Goal: Task Accomplishment & Management: Manage account settings

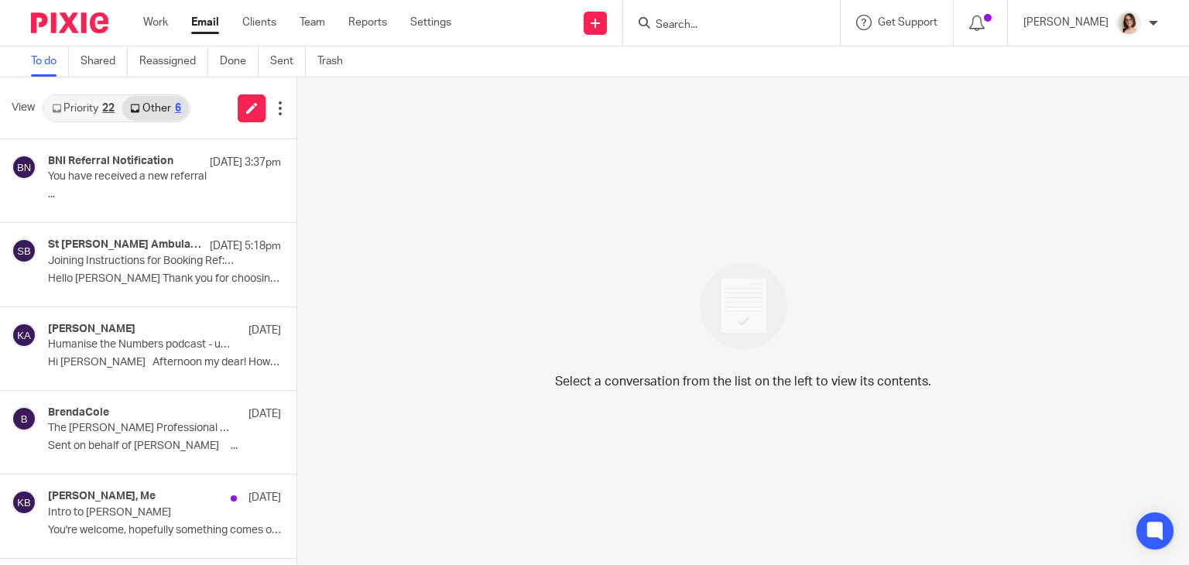
click at [204, 30] on link "Email" at bounding box center [205, 22] width 28 height 15
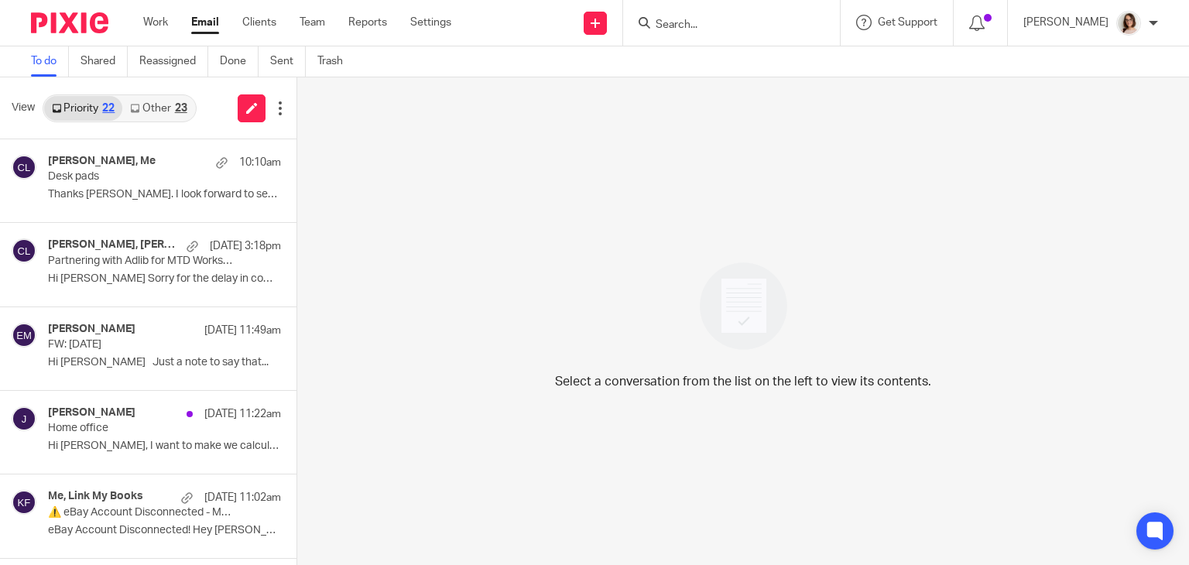
click at [144, 103] on link "Other 23" at bounding box center [158, 108] width 72 height 25
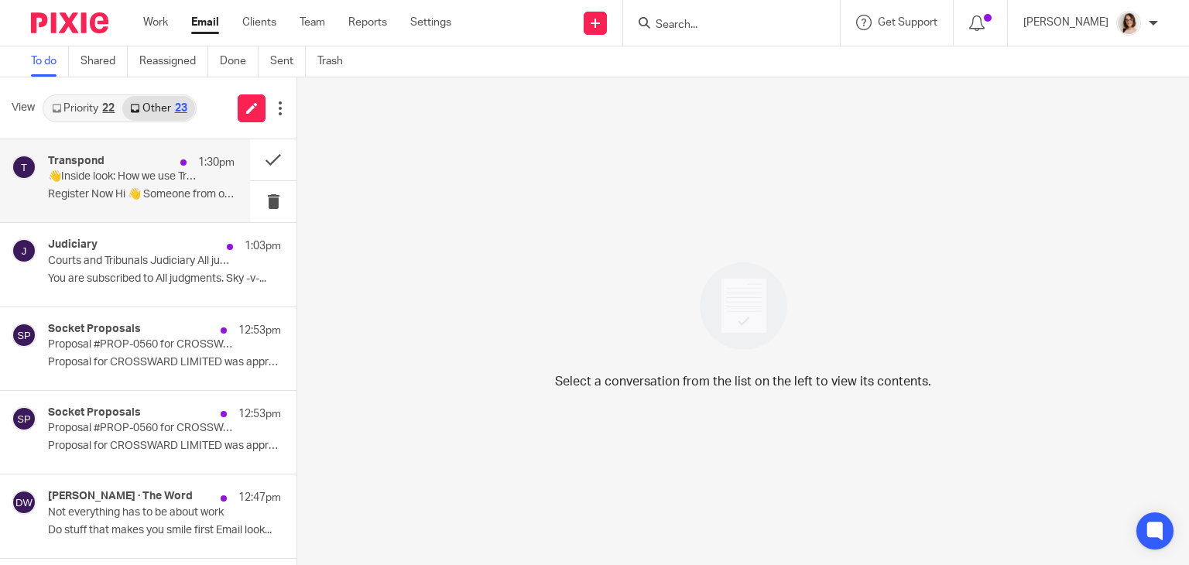
click at [187, 193] on p "Register Now Hi 👋 Someone from our marketing..." at bounding box center [141, 194] width 187 height 13
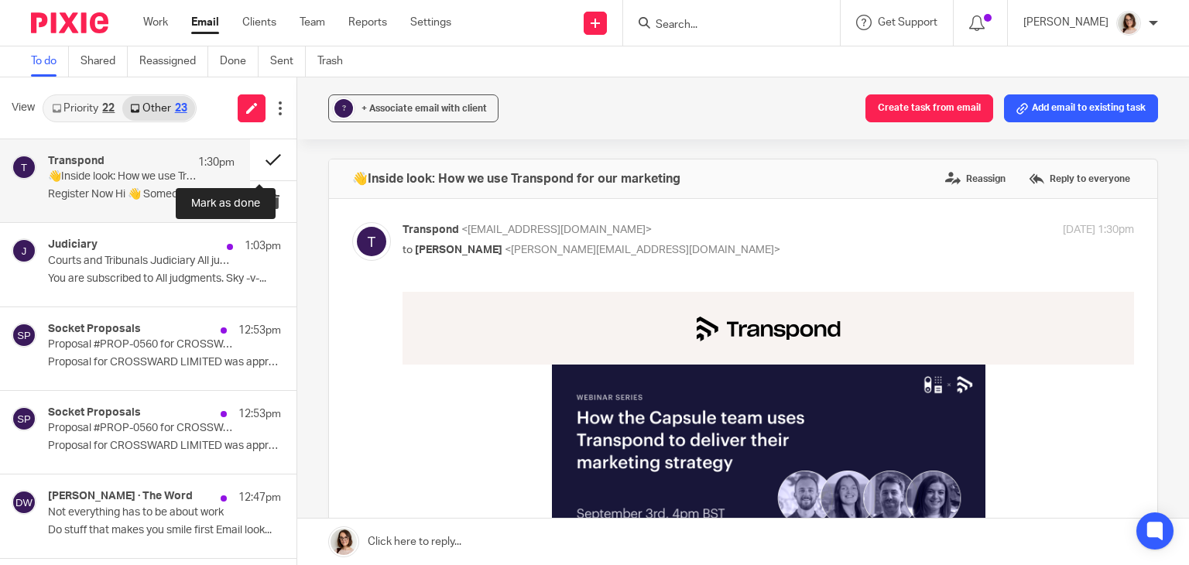
click at [263, 162] on button at bounding box center [273, 159] width 46 height 41
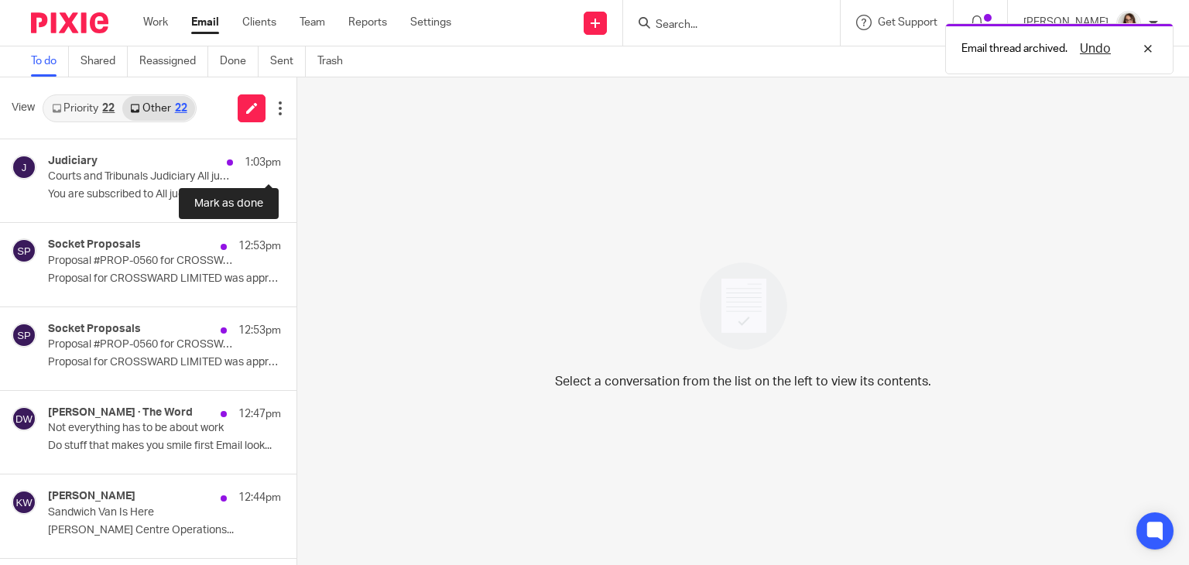
click at [296, 162] on button at bounding box center [302, 159] width 12 height 41
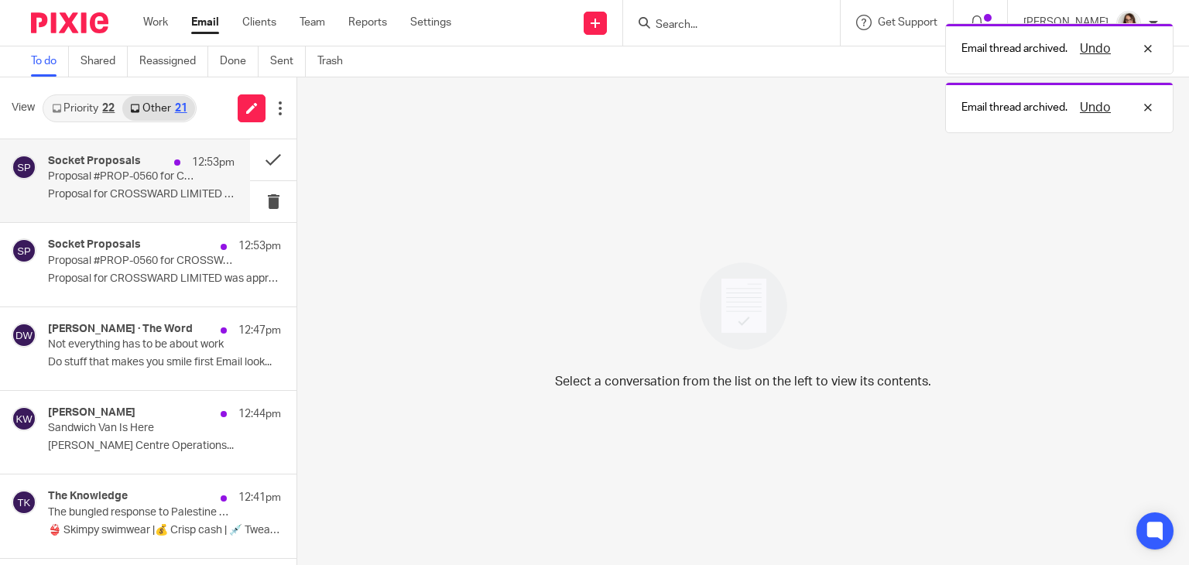
click at [176, 182] on p "Proposal #PROP-0560 for CROSSWARD LIMITED was approved!" at bounding box center [122, 176] width 149 height 13
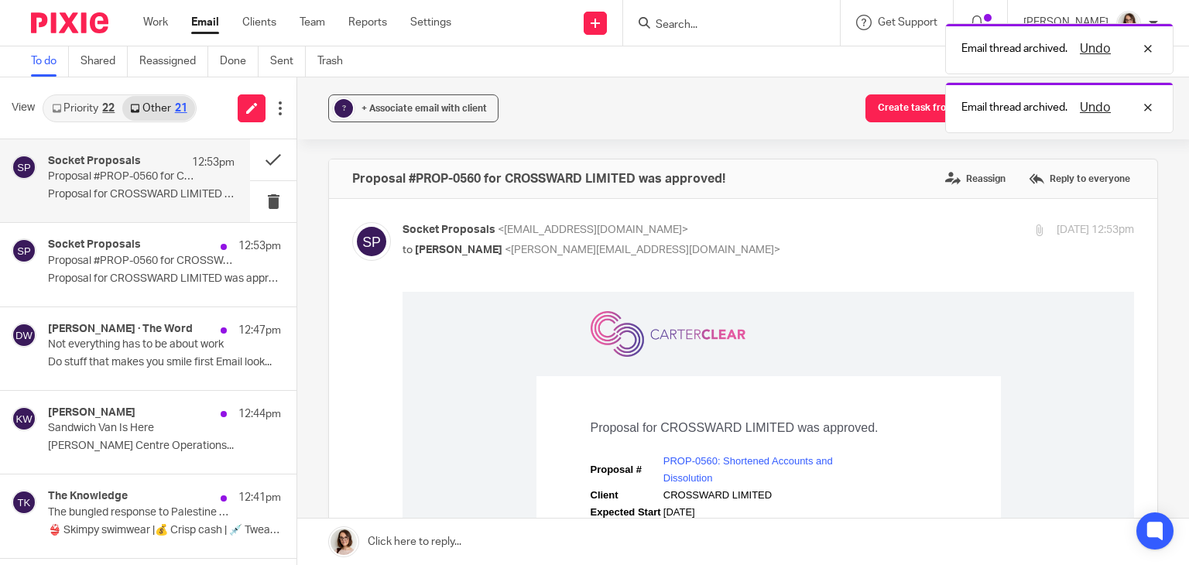
click at [896, 94] on div "Email thread archived. Undo Email thread archived. Undo" at bounding box center [883, 74] width 579 height 118
click at [901, 114] on div "Email thread archived. Undo Email thread archived. Undo" at bounding box center [883, 74] width 579 height 118
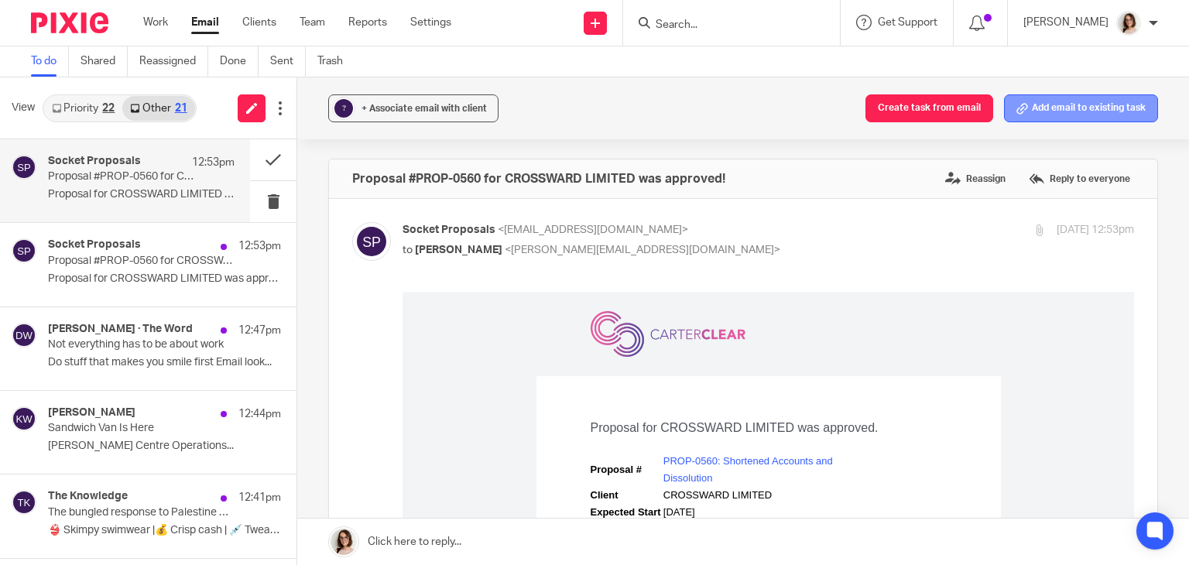
click at [1042, 100] on button "Add email to existing task" at bounding box center [1081, 108] width 154 height 28
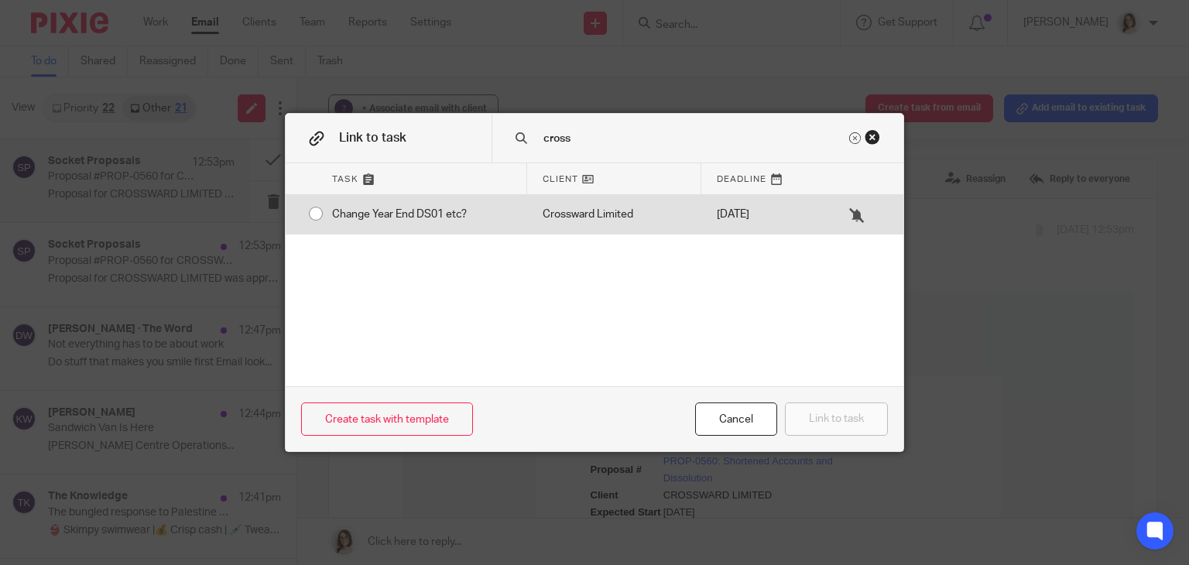
type input "cross"
click at [304, 214] on input "radio" at bounding box center [315, 213] width 29 height 29
radio input "false"
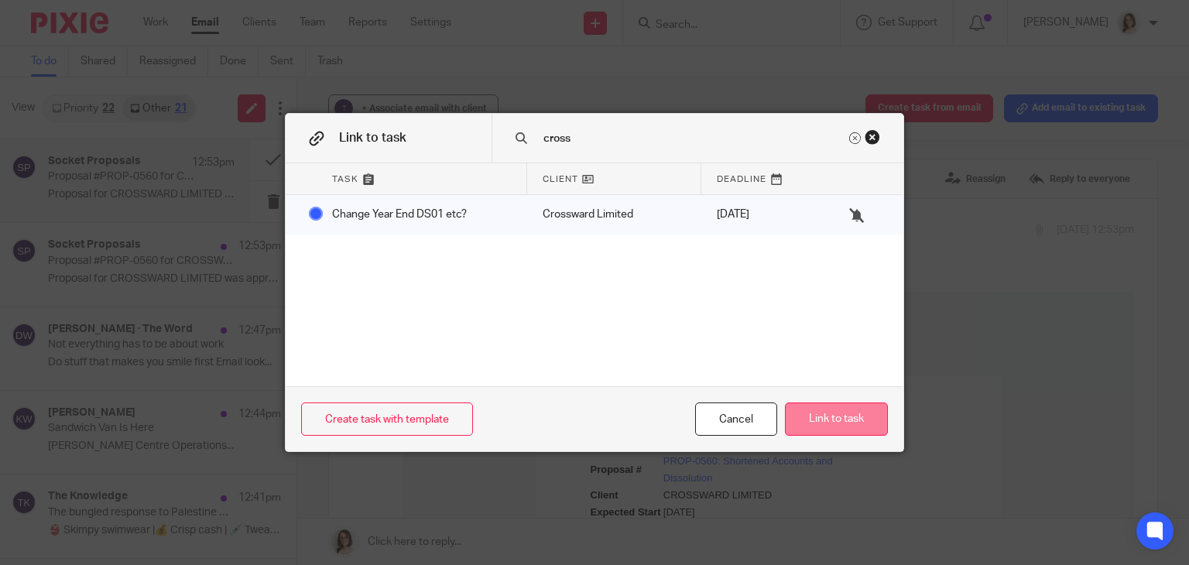
click at [836, 425] on button "Link to task" at bounding box center [836, 418] width 103 height 33
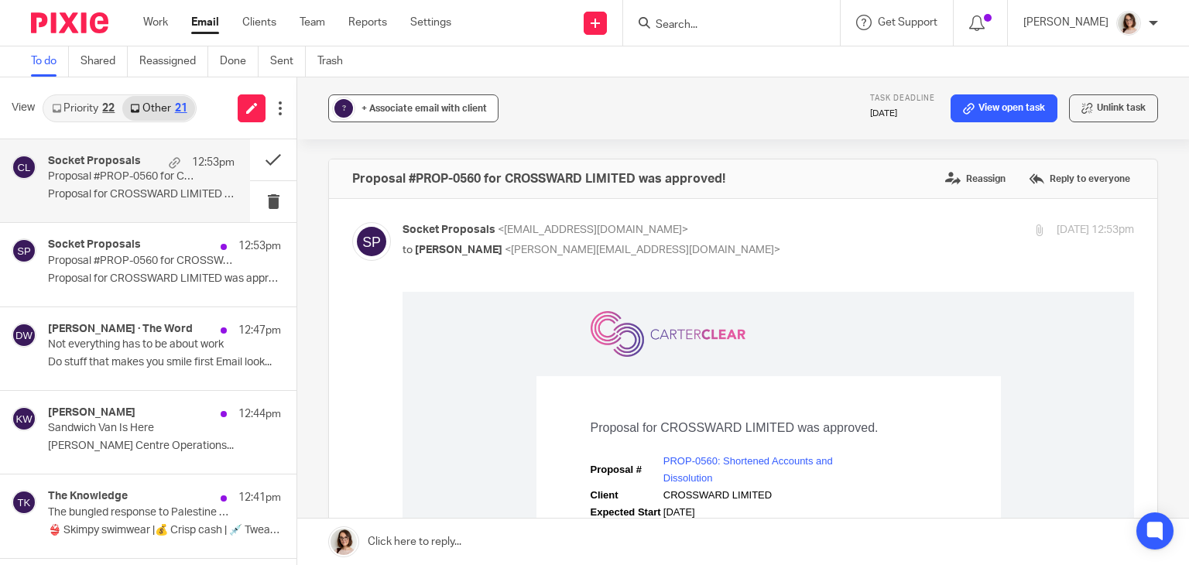
click at [415, 102] on div "+ Associate email with client" at bounding box center [423, 108] width 125 height 15
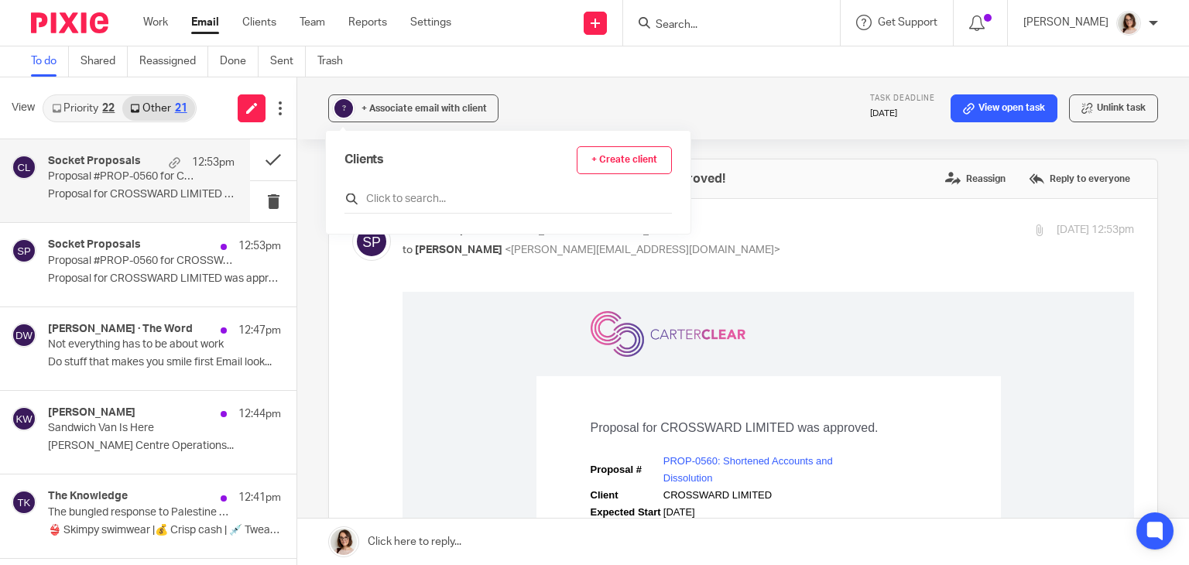
click at [393, 199] on input "text" at bounding box center [507, 198] width 327 height 15
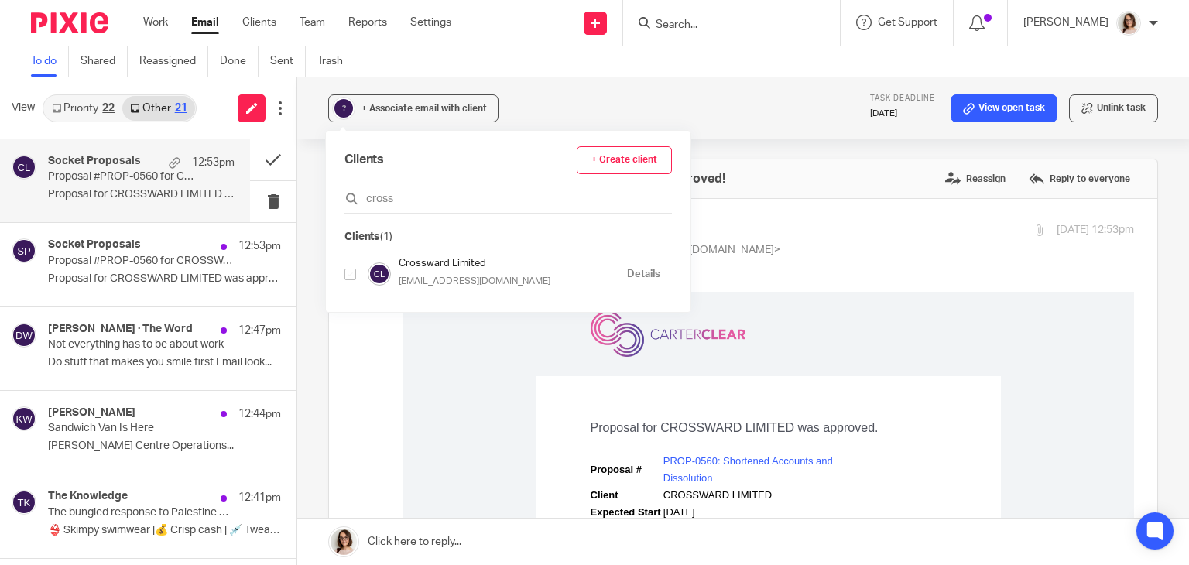
type input "cross"
click at [350, 279] on div at bounding box center [350, 274] width 12 height 18
click at [350, 273] on input "checkbox" at bounding box center [350, 275] width 12 height 12
checkbox input "true"
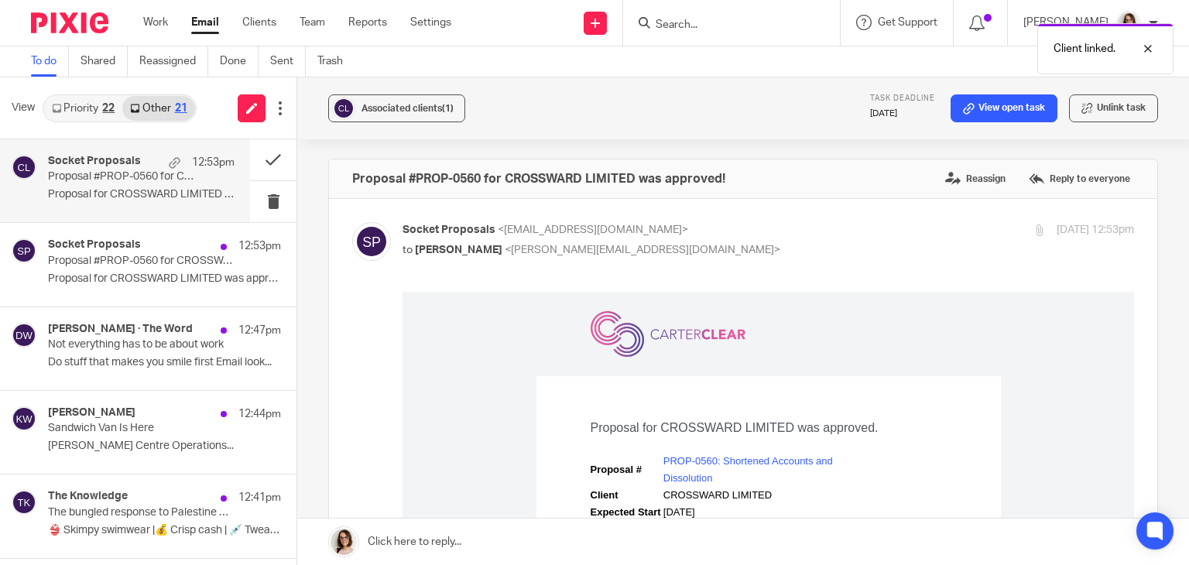
click at [1158, 182] on div "Associated clients (1) Task deadline 7 Aug 2025 View open task Unlink task Prop…" at bounding box center [743, 321] width 892 height 488
click at [255, 156] on button at bounding box center [273, 159] width 46 height 41
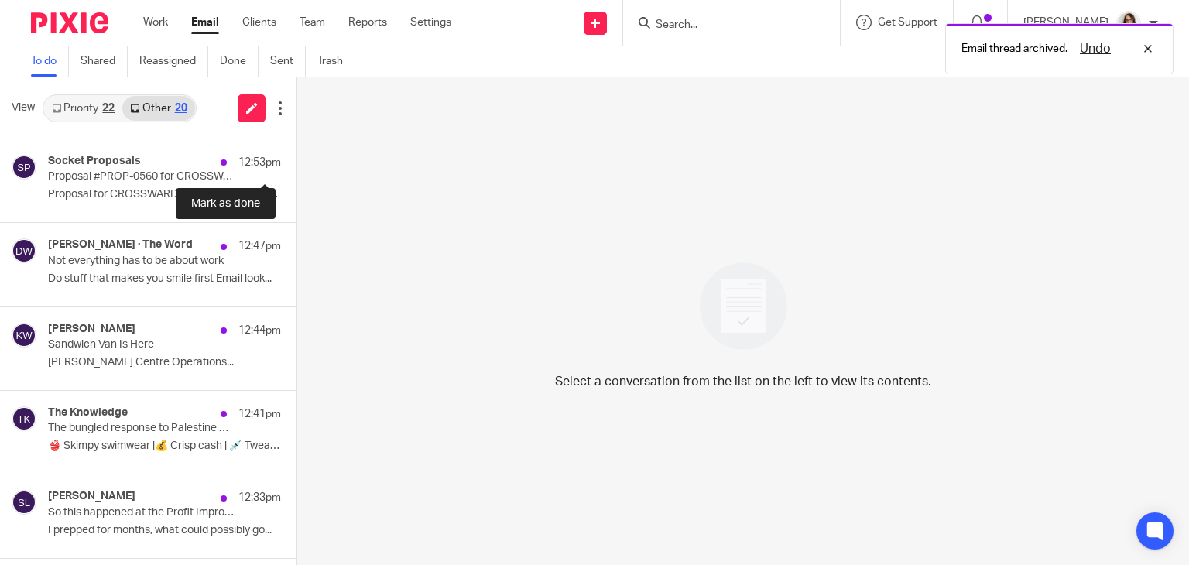
click at [296, 156] on button at bounding box center [302, 159] width 12 height 41
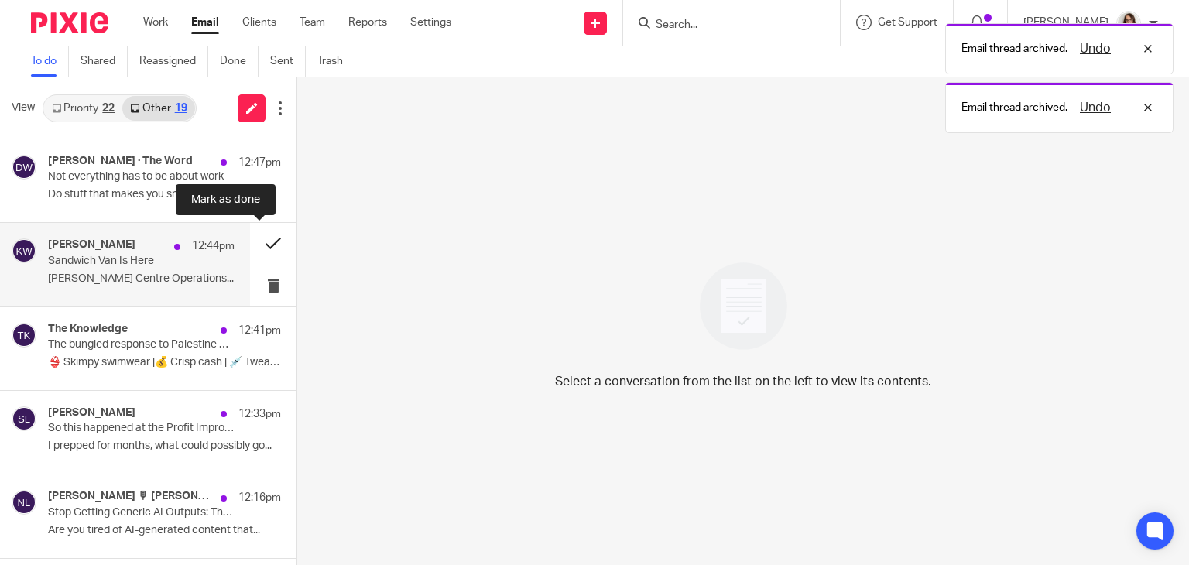
click at [262, 245] on button at bounding box center [273, 243] width 46 height 41
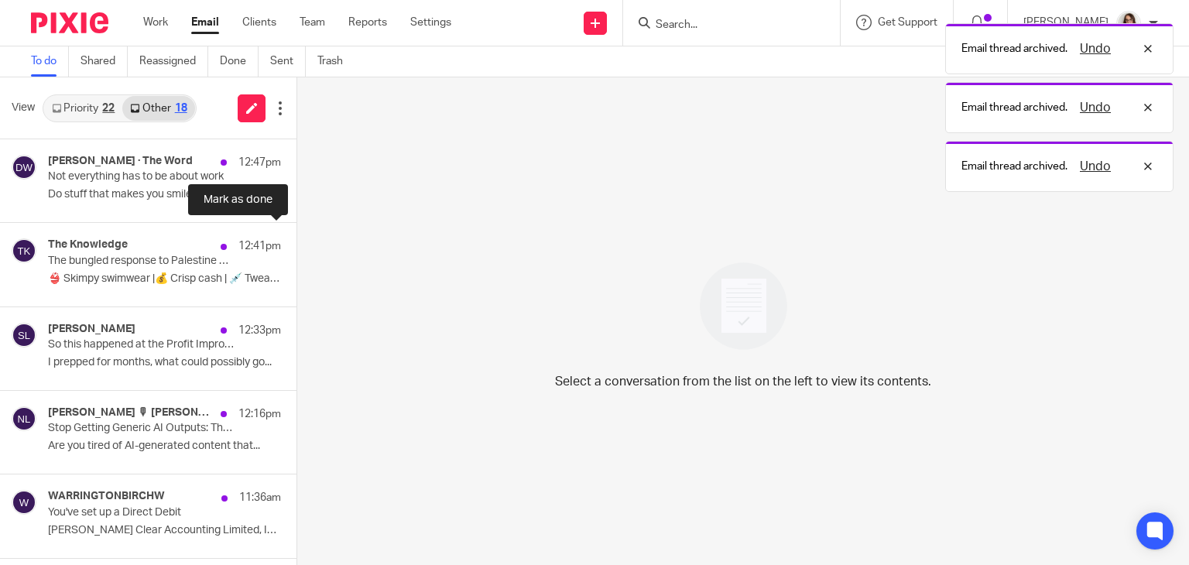
click at [296, 245] on button at bounding box center [302, 243] width 12 height 41
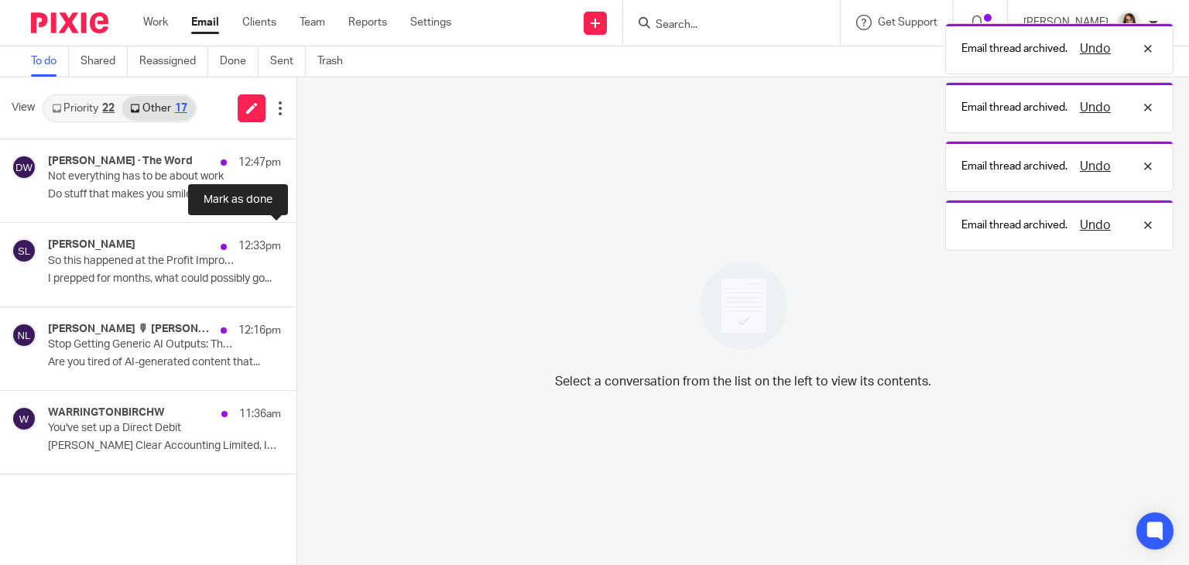
click at [296, 245] on button at bounding box center [302, 243] width 12 height 41
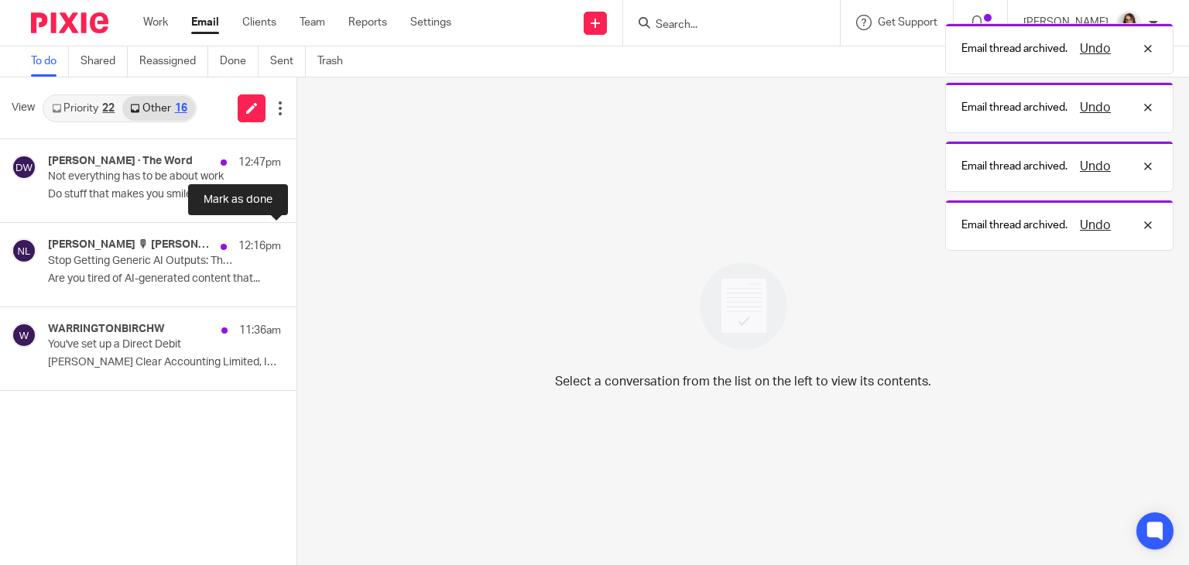
click at [296, 245] on button at bounding box center [302, 243] width 12 height 41
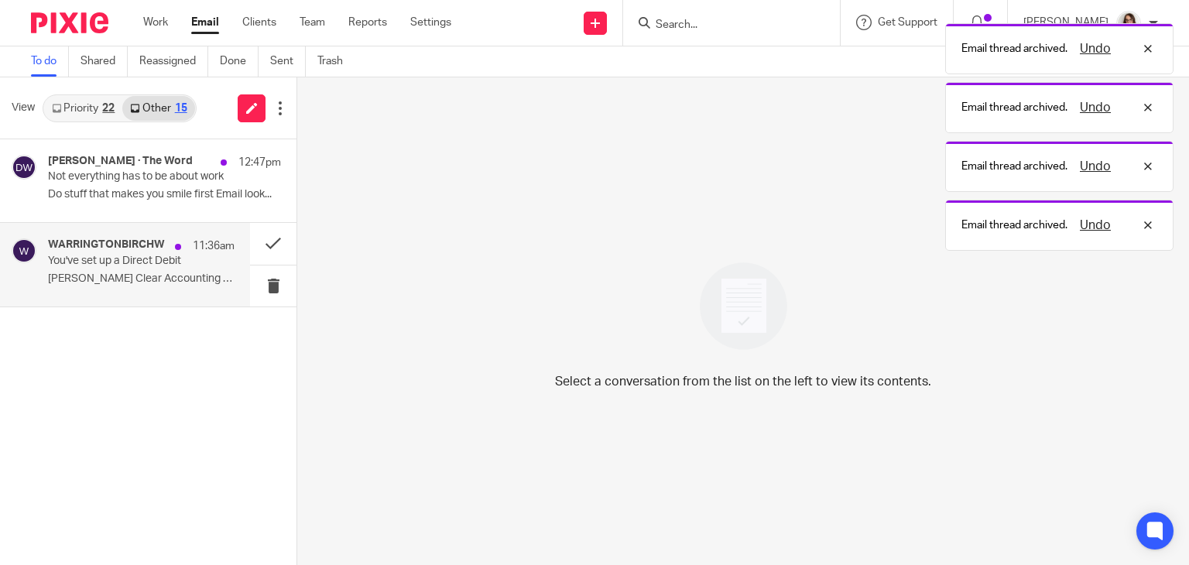
click at [158, 270] on div "WARRINGTONBIRCHW 11:36am You've set up a Direct Debit Carter Clear Accounting L…" at bounding box center [141, 264] width 187 height 52
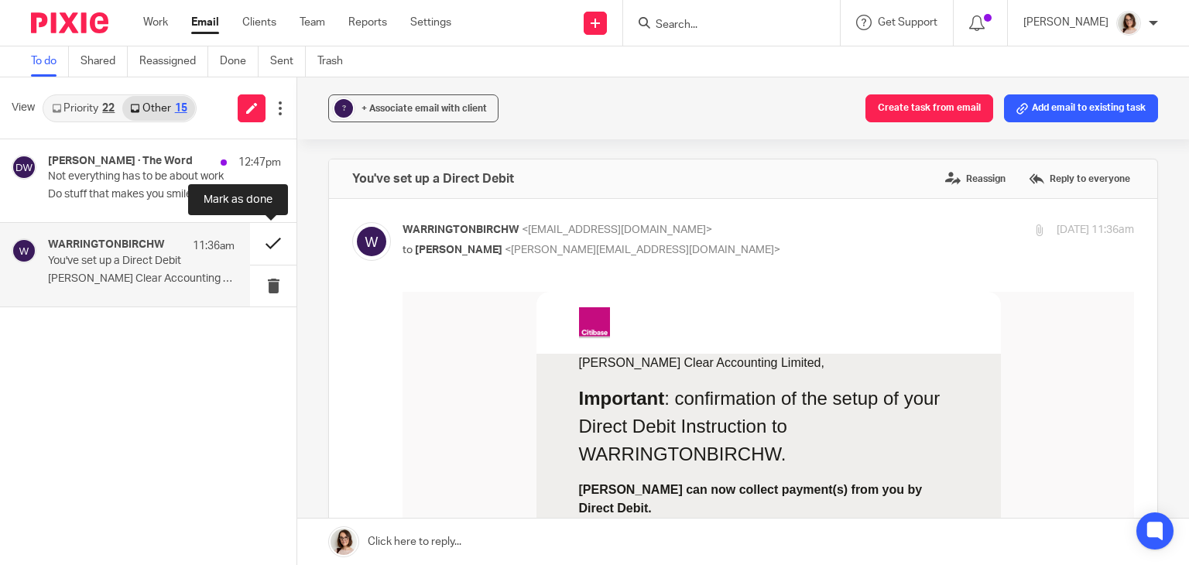
click at [269, 246] on button at bounding box center [273, 243] width 46 height 41
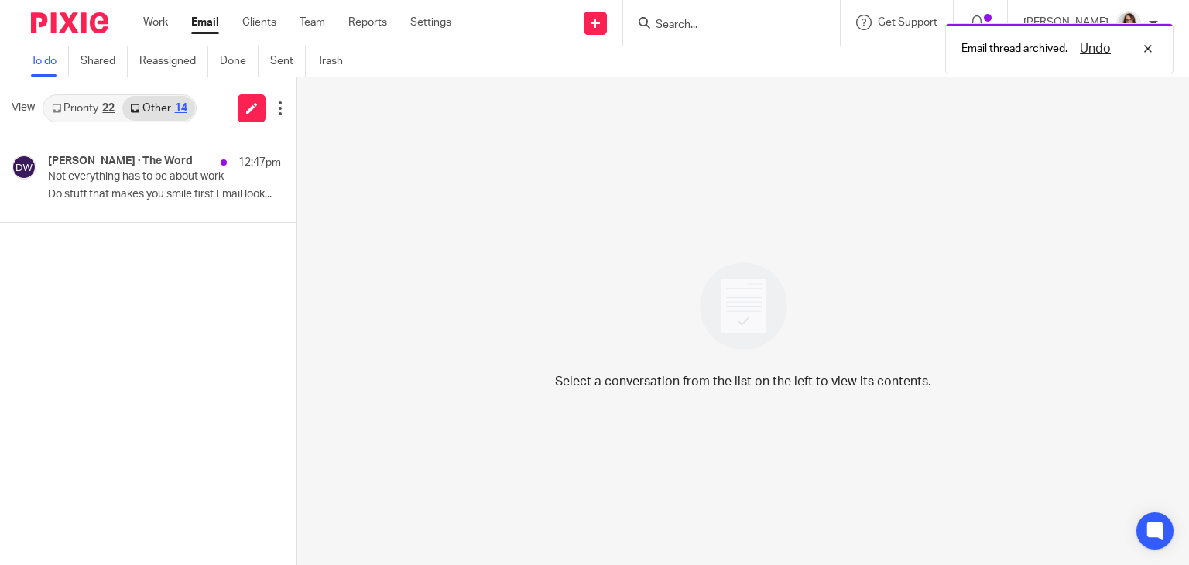
click at [210, 22] on link "Email" at bounding box center [205, 22] width 28 height 15
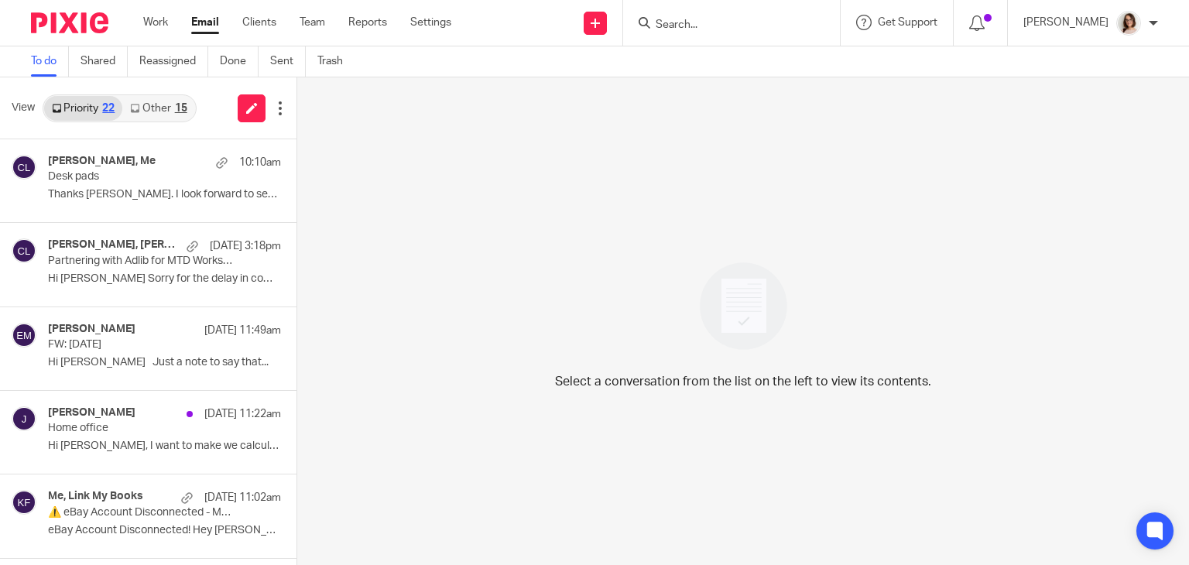
click at [139, 112] on icon at bounding box center [134, 108] width 9 height 9
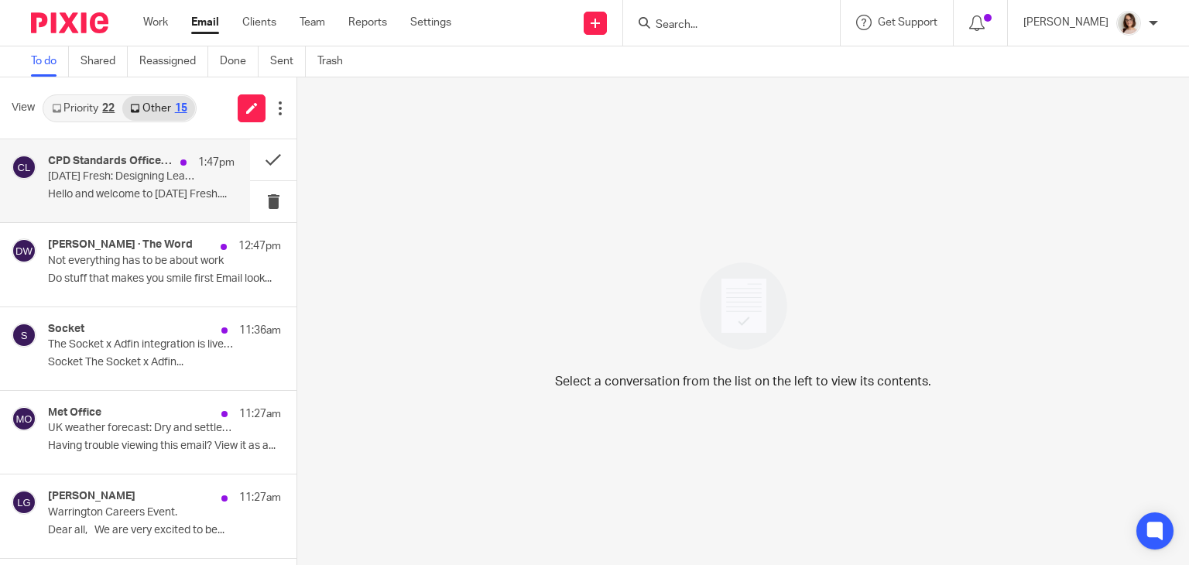
click at [178, 183] on div "CPD Standards Office via LinkedIn 1:47pm [DATE] Fresh: Designing Learning for t…" at bounding box center [141, 181] width 187 height 52
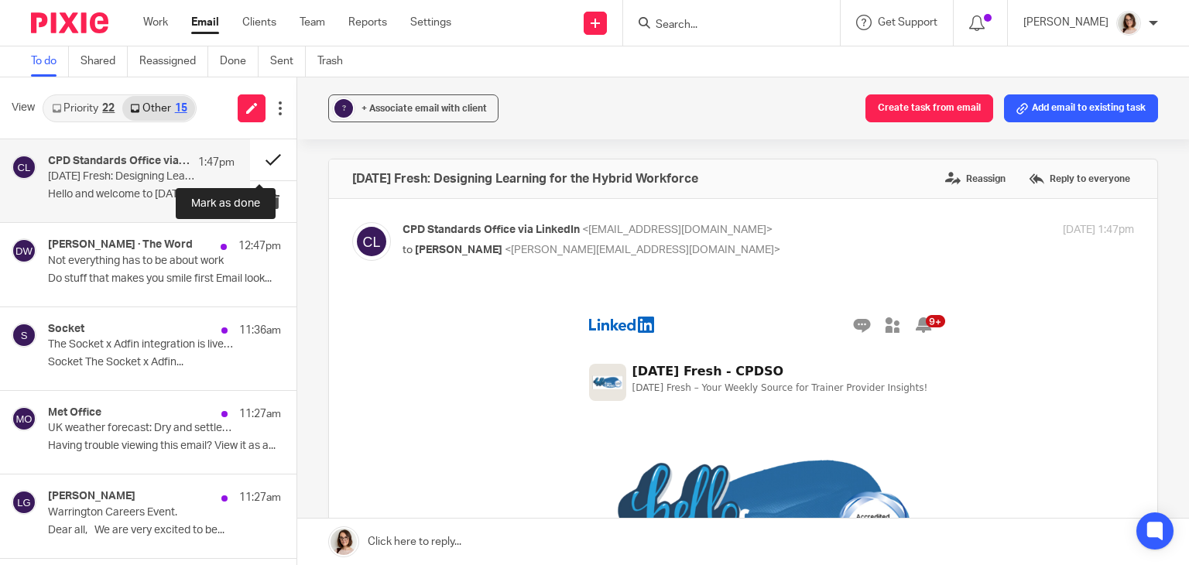
click at [255, 165] on button at bounding box center [273, 159] width 46 height 41
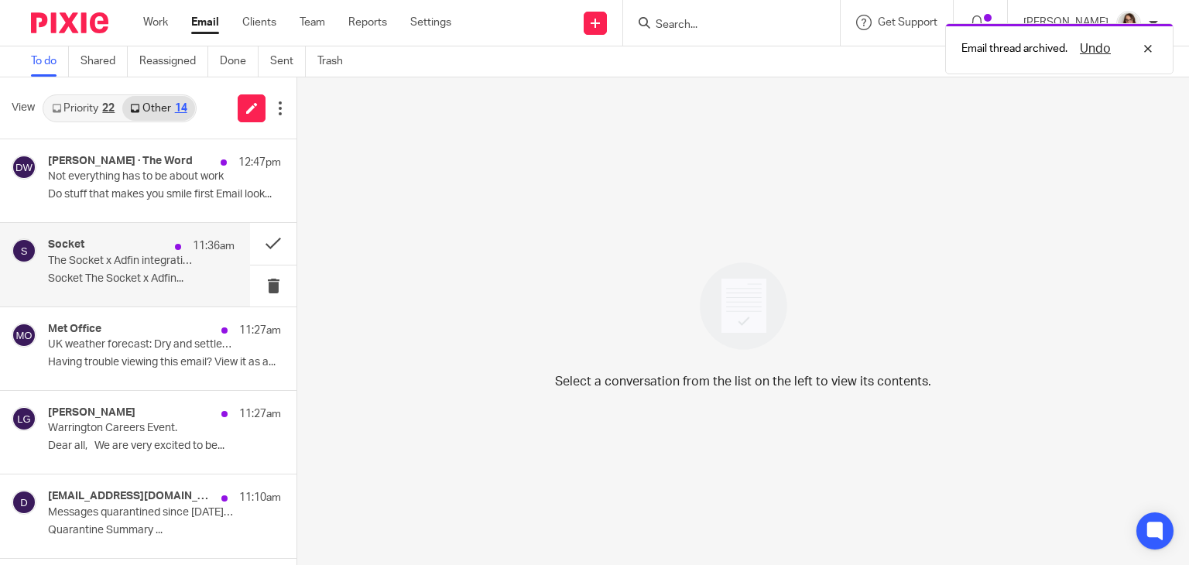
click at [214, 269] on div "Socket 11:36am The Socket x Adfin integration is live 🎉 - Socket Socket The Soc…" at bounding box center [141, 264] width 187 height 52
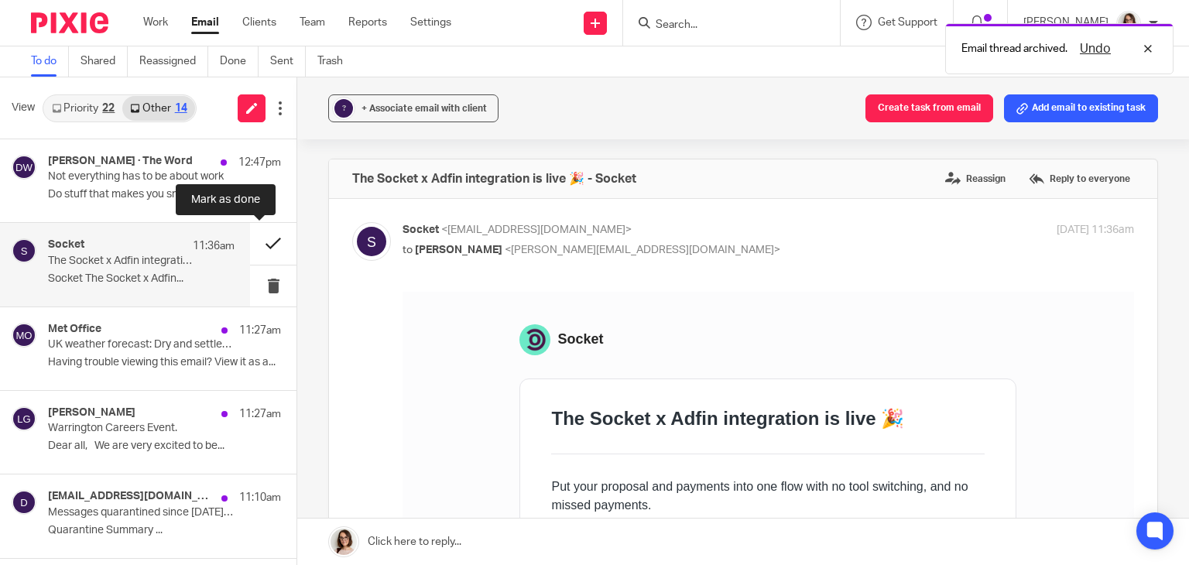
click at [256, 249] on button at bounding box center [273, 243] width 46 height 41
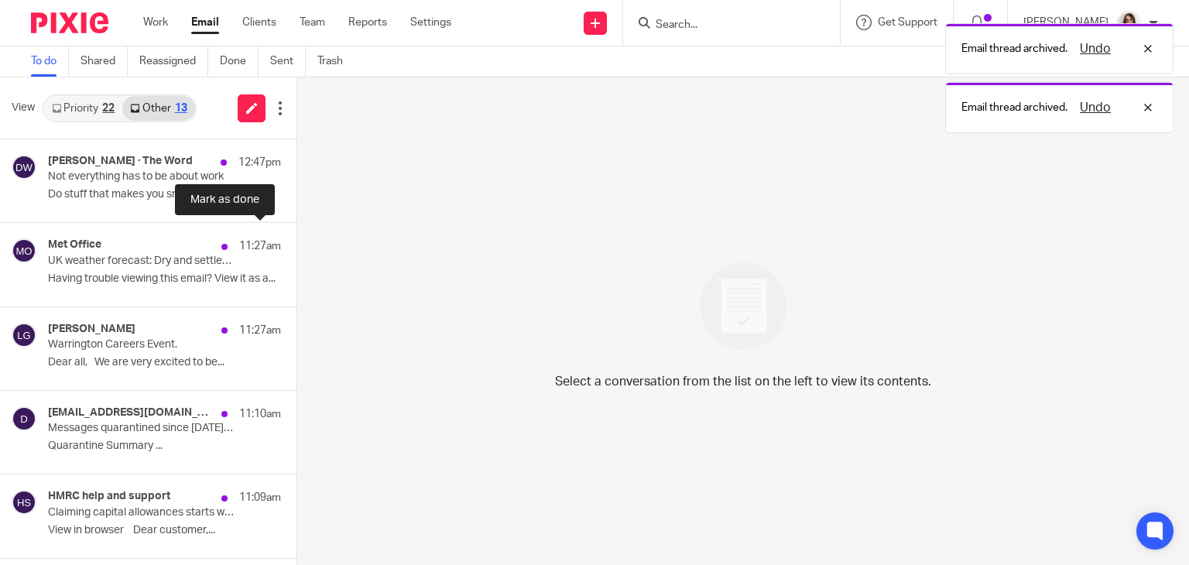
click at [296, 249] on button at bounding box center [302, 243] width 12 height 41
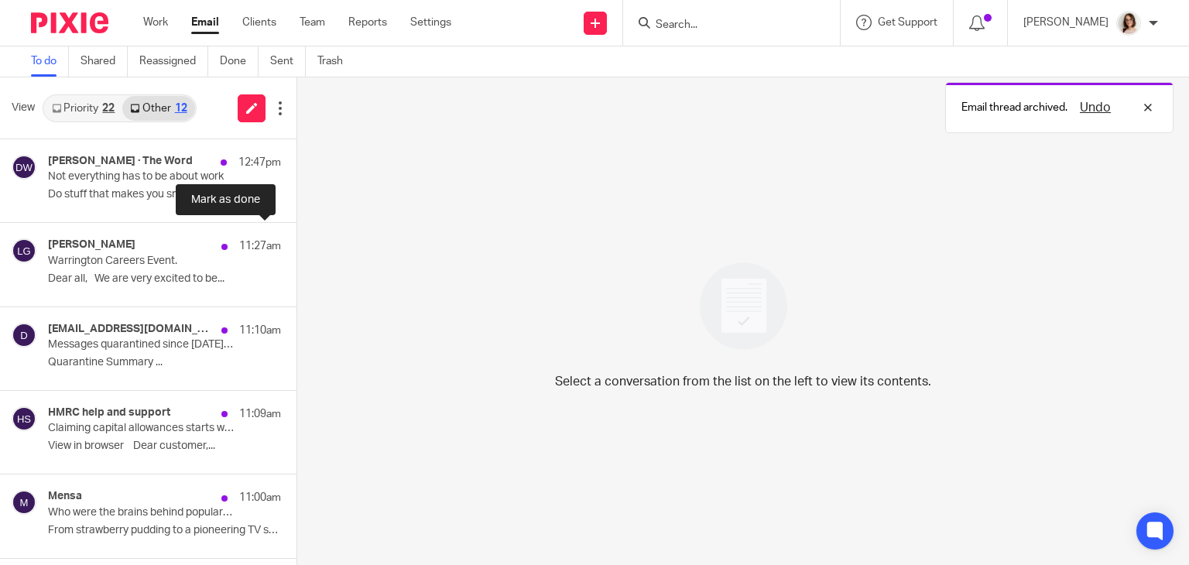
click at [296, 249] on button at bounding box center [302, 243] width 12 height 41
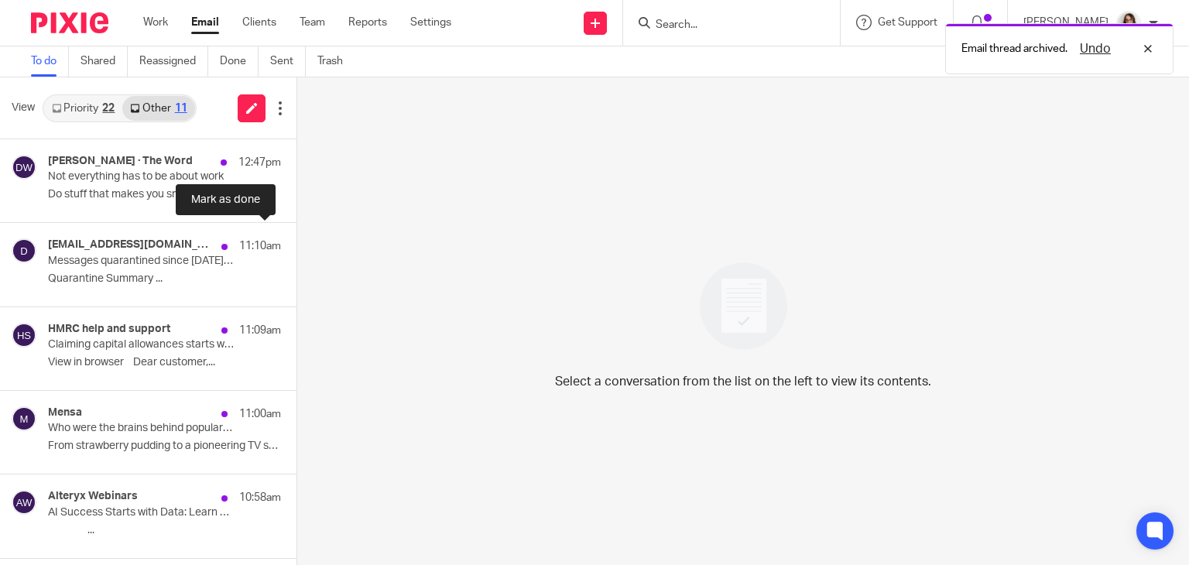
click at [296, 249] on button at bounding box center [302, 243] width 12 height 41
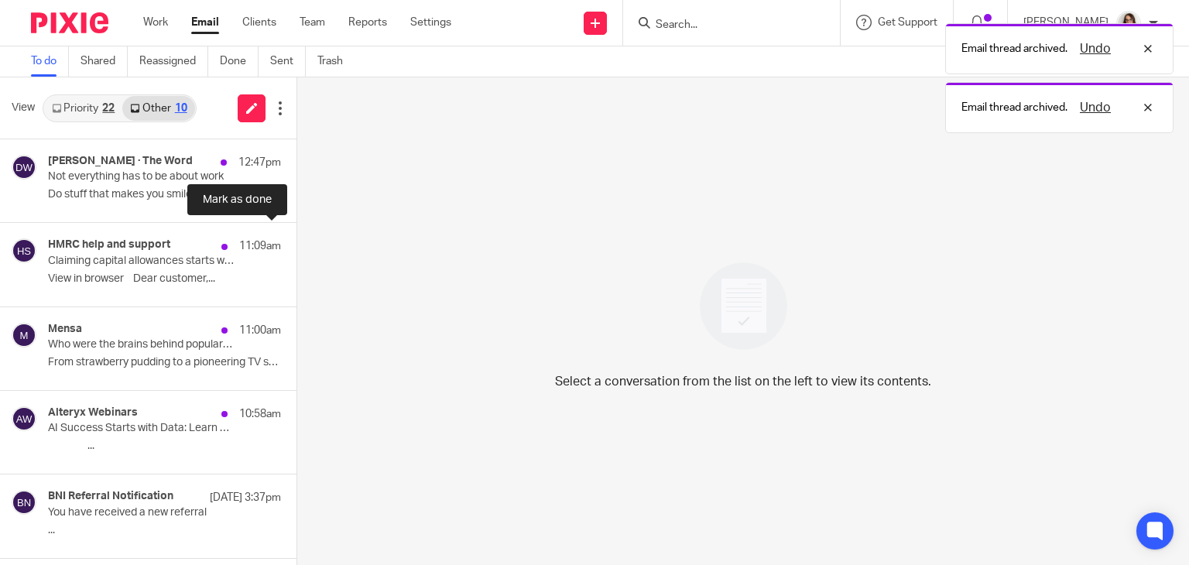
click at [296, 249] on button at bounding box center [302, 243] width 12 height 41
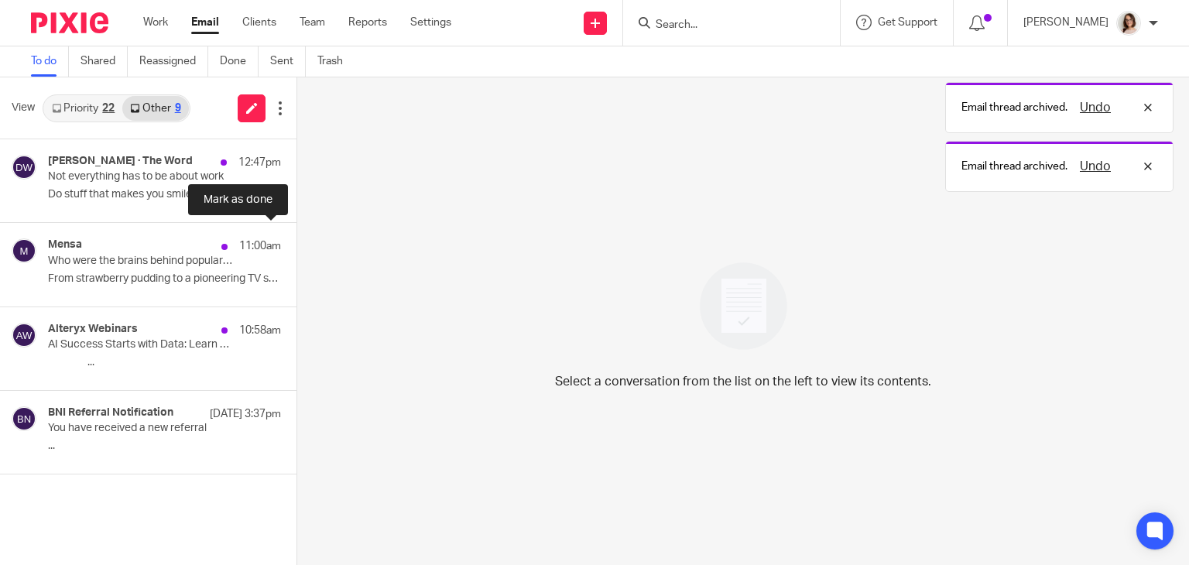
click at [296, 249] on button at bounding box center [302, 243] width 12 height 41
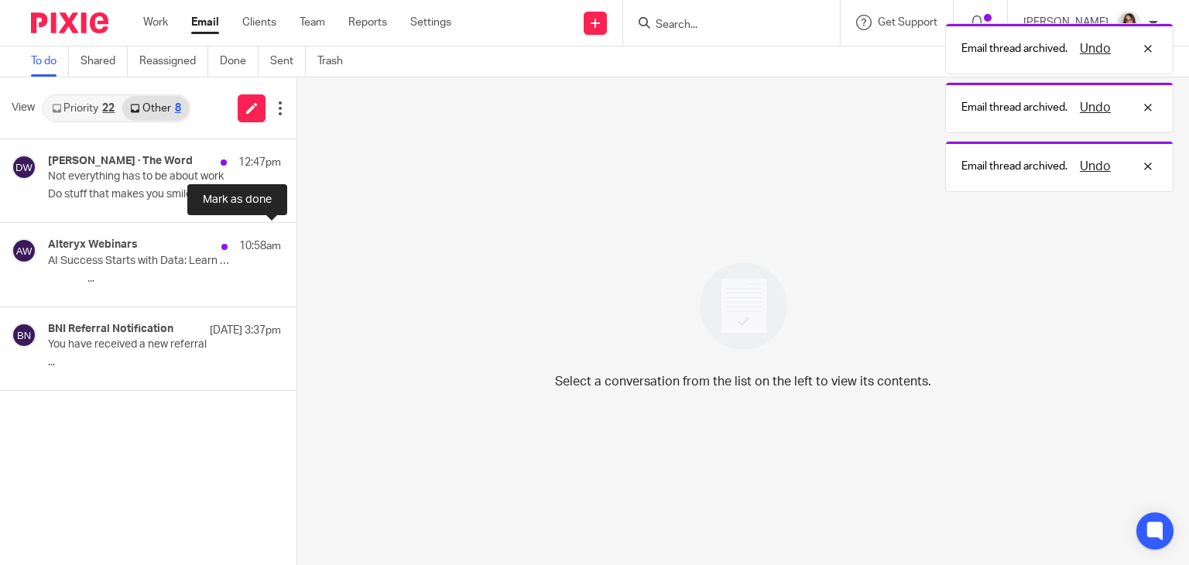
click at [296, 249] on button at bounding box center [302, 243] width 12 height 41
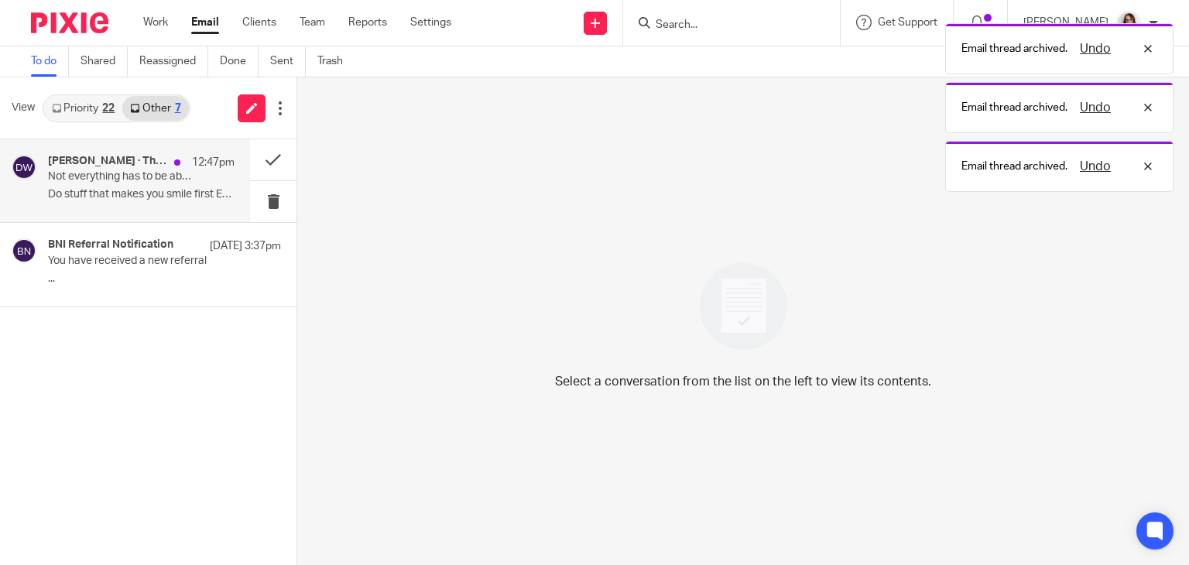
click at [176, 174] on p "Not everything has to be about work" at bounding box center [122, 176] width 149 height 13
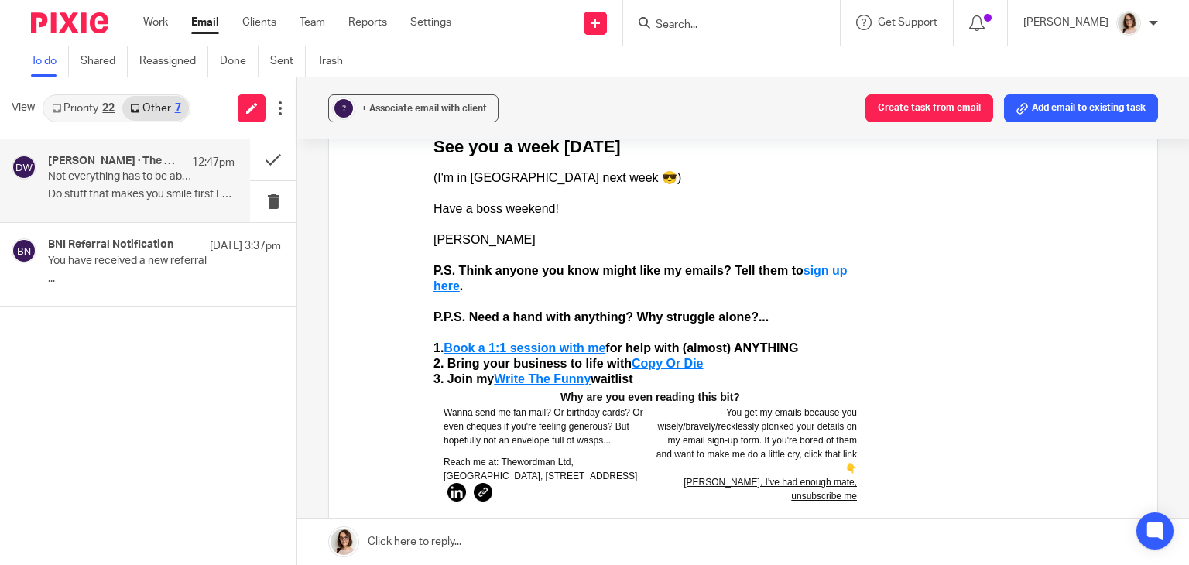
scroll to position [7911, 0]
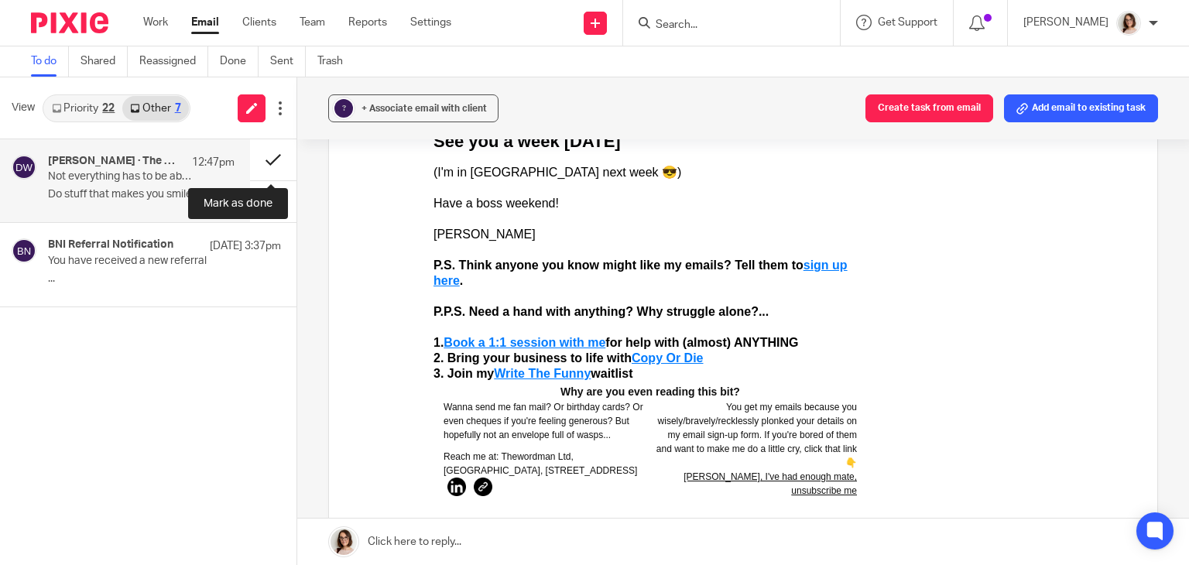
click at [269, 159] on button at bounding box center [273, 159] width 46 height 41
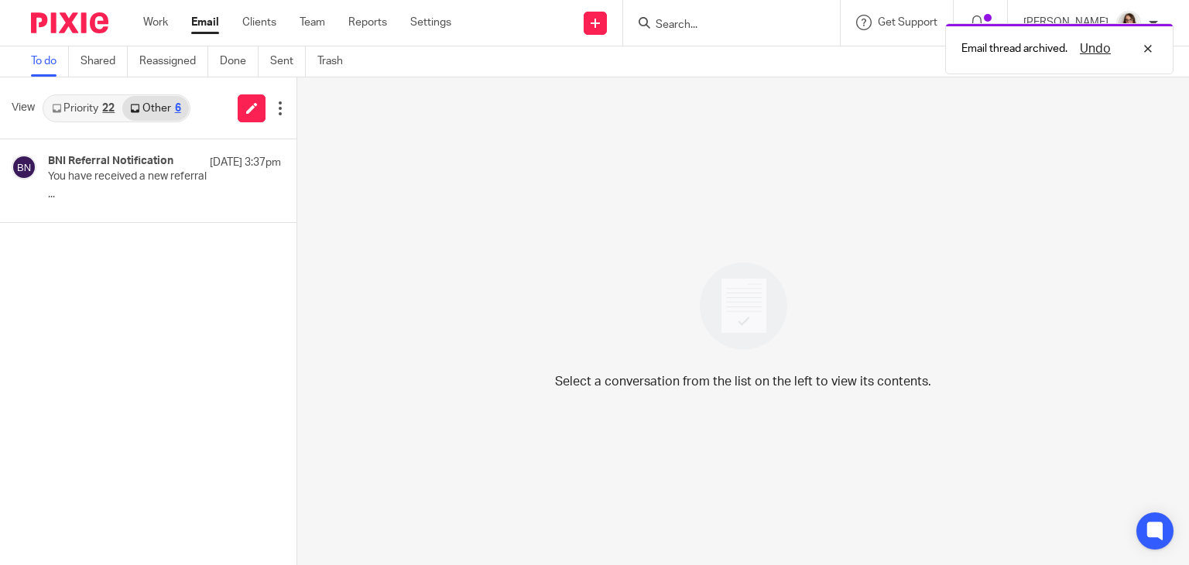
click at [207, 21] on link "Email" at bounding box center [205, 22] width 28 height 15
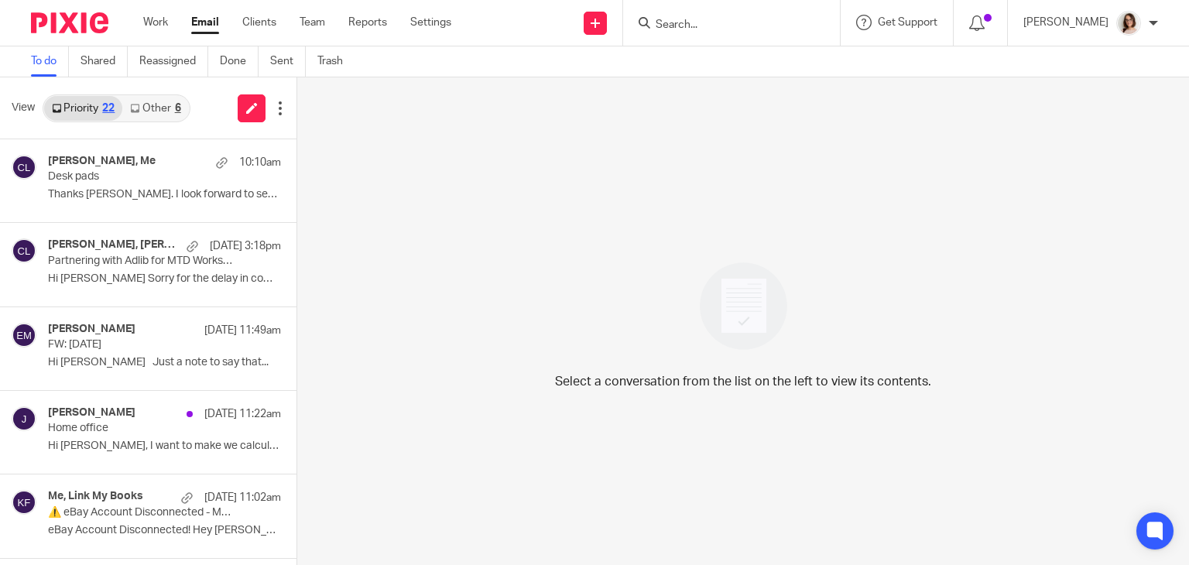
click at [210, 26] on link "Email" at bounding box center [205, 22] width 28 height 15
click at [173, 101] on link "Other 10" at bounding box center [158, 108] width 72 height 25
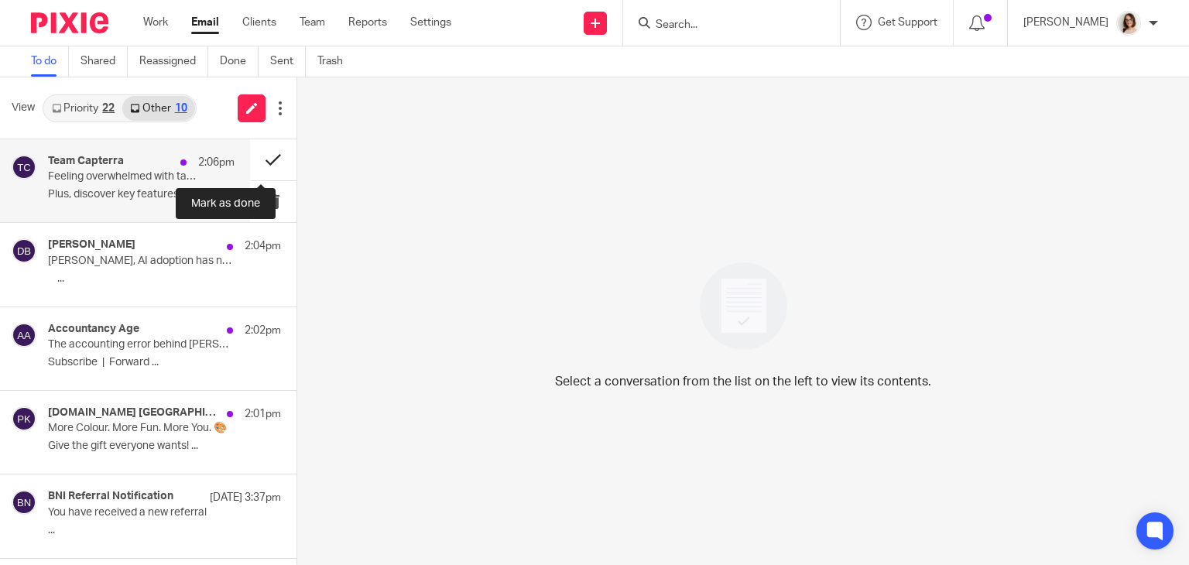
click at [258, 159] on button at bounding box center [273, 159] width 46 height 41
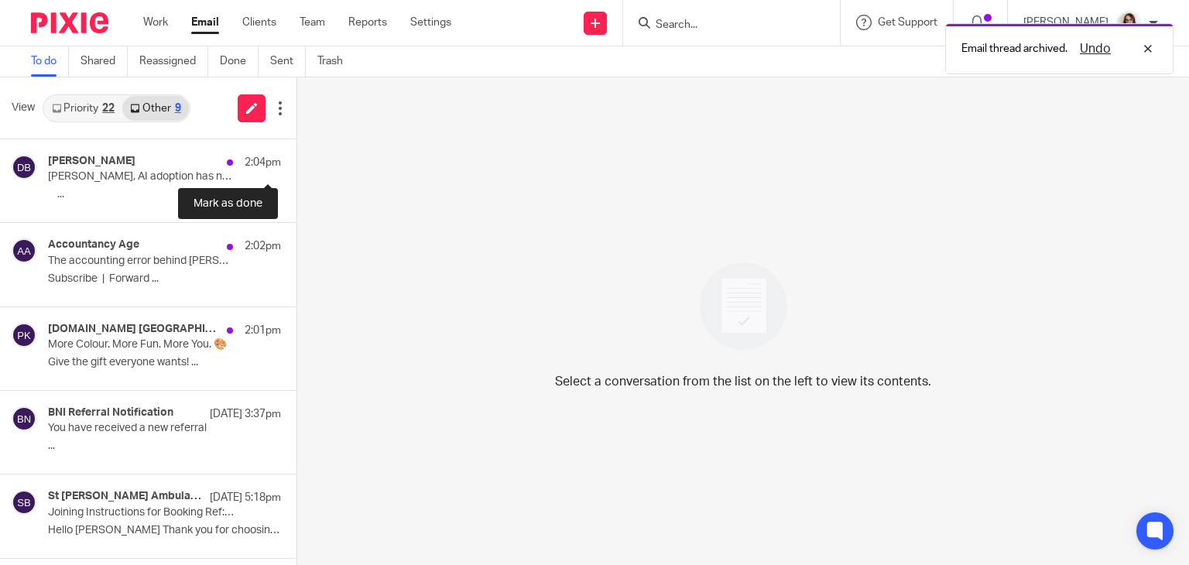
click at [296, 159] on button at bounding box center [302, 159] width 12 height 41
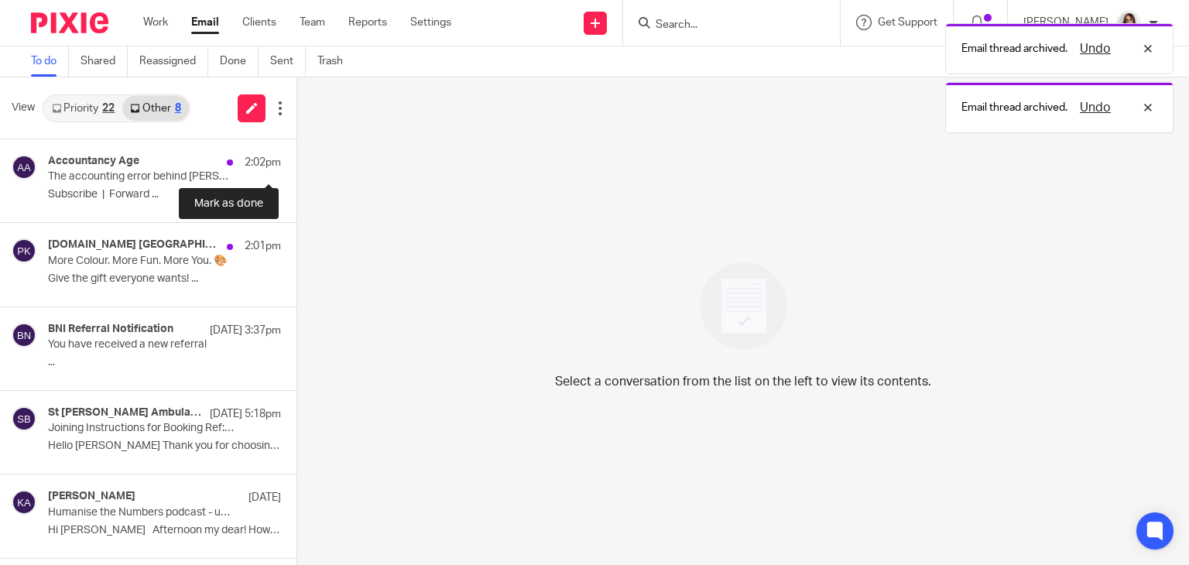
click at [296, 159] on button at bounding box center [302, 159] width 12 height 41
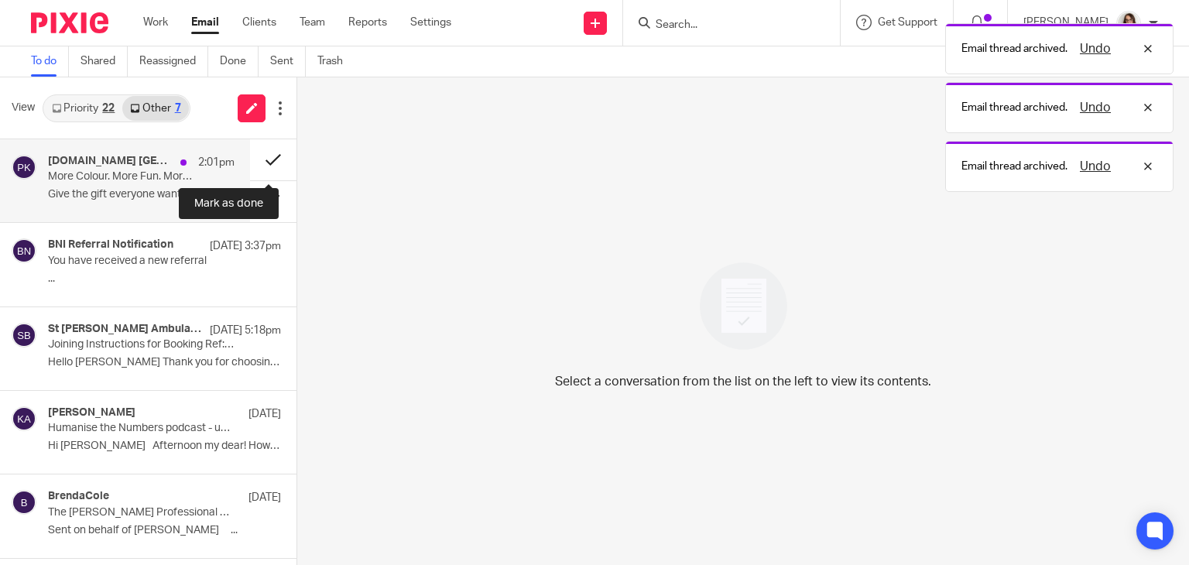
click at [258, 159] on button at bounding box center [273, 159] width 46 height 41
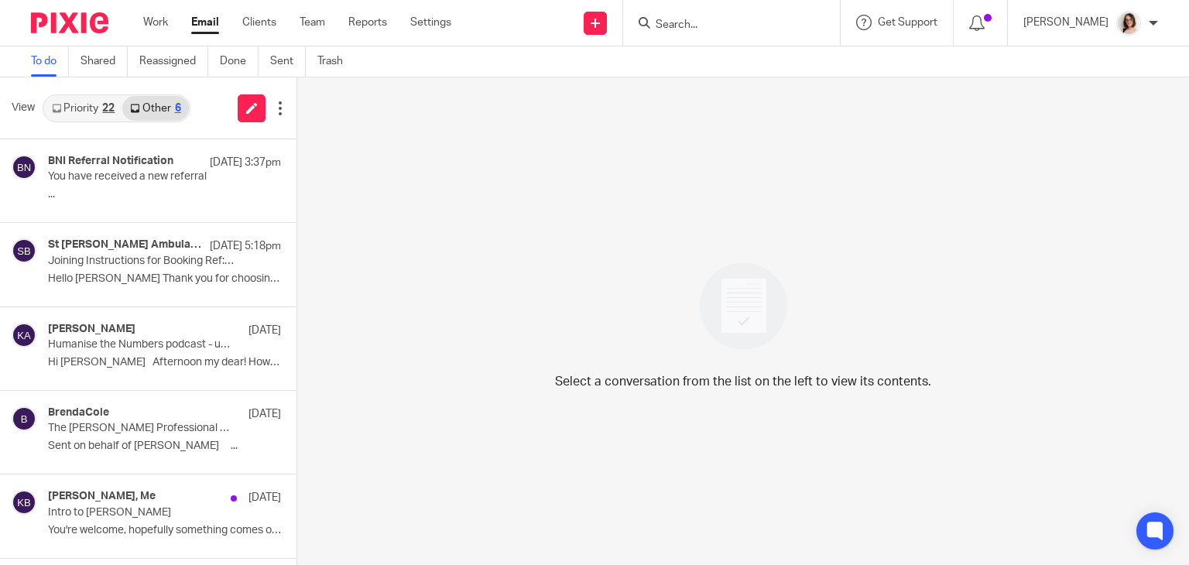
click at [205, 25] on link "Email" at bounding box center [205, 22] width 28 height 15
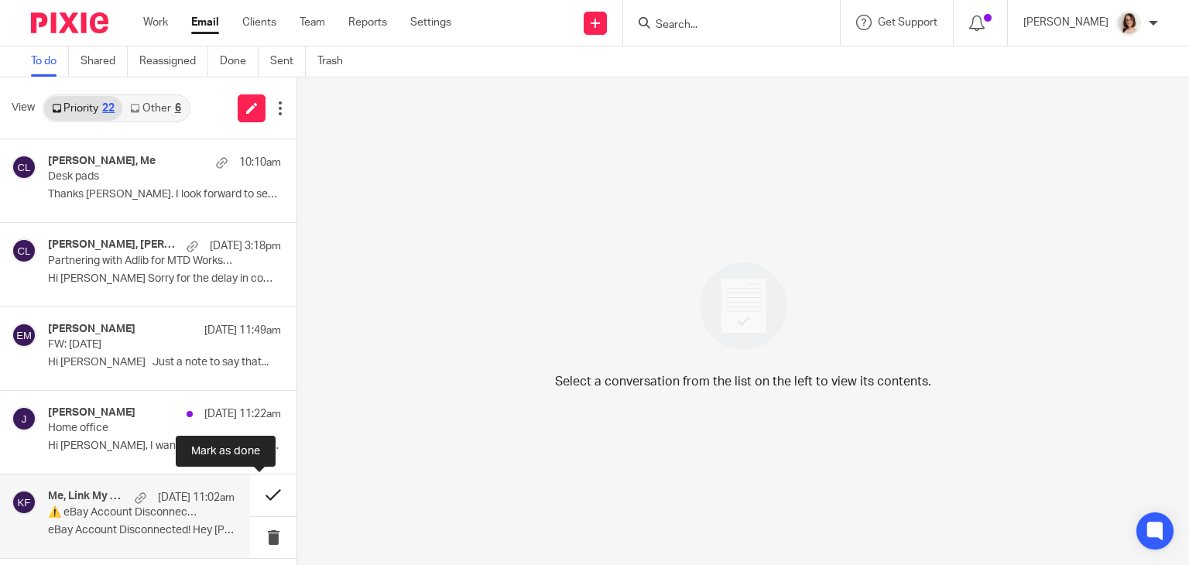
click at [265, 490] on button at bounding box center [273, 494] width 46 height 41
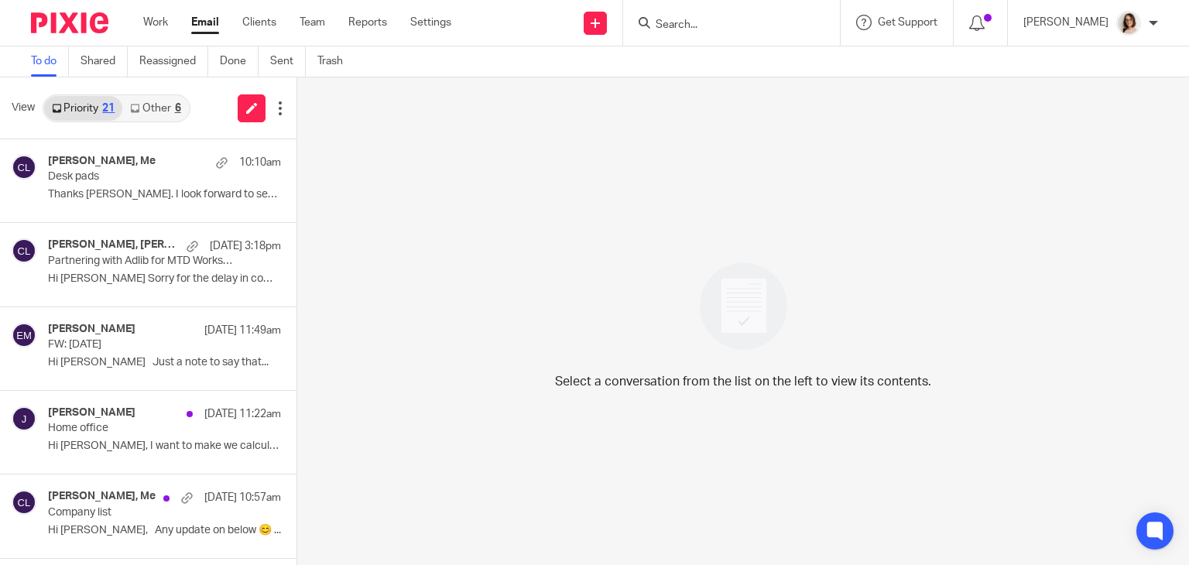
click at [212, 16] on link "Email" at bounding box center [205, 22] width 28 height 15
click at [149, 100] on link "Other 6" at bounding box center [155, 108] width 66 height 25
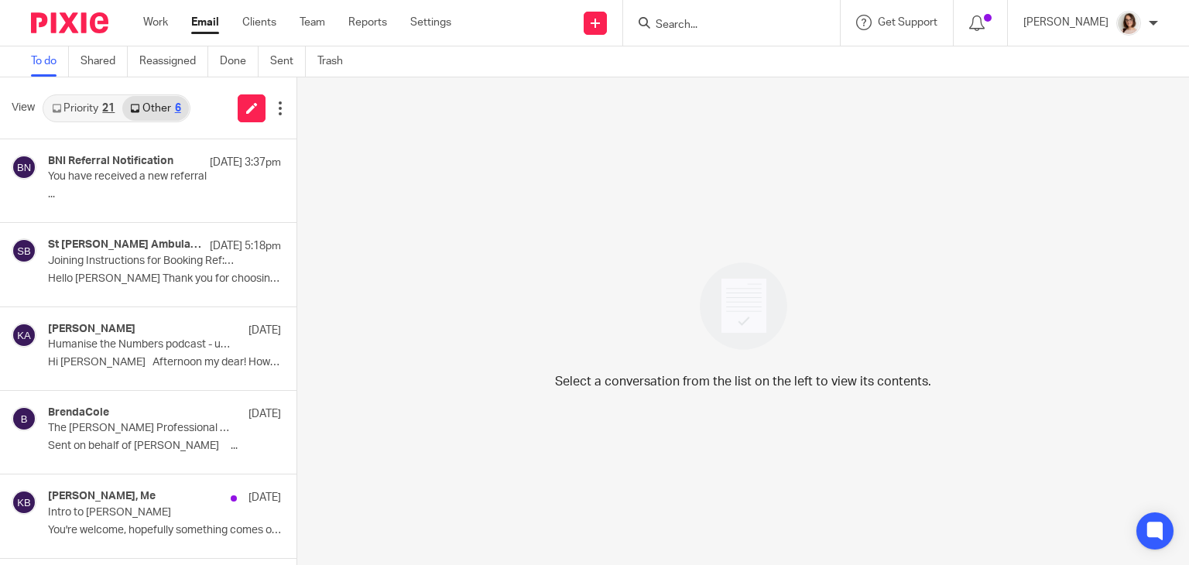
click at [204, 19] on link "Email" at bounding box center [205, 22] width 28 height 15
